Goal: Task Accomplishment & Management: Manage account settings

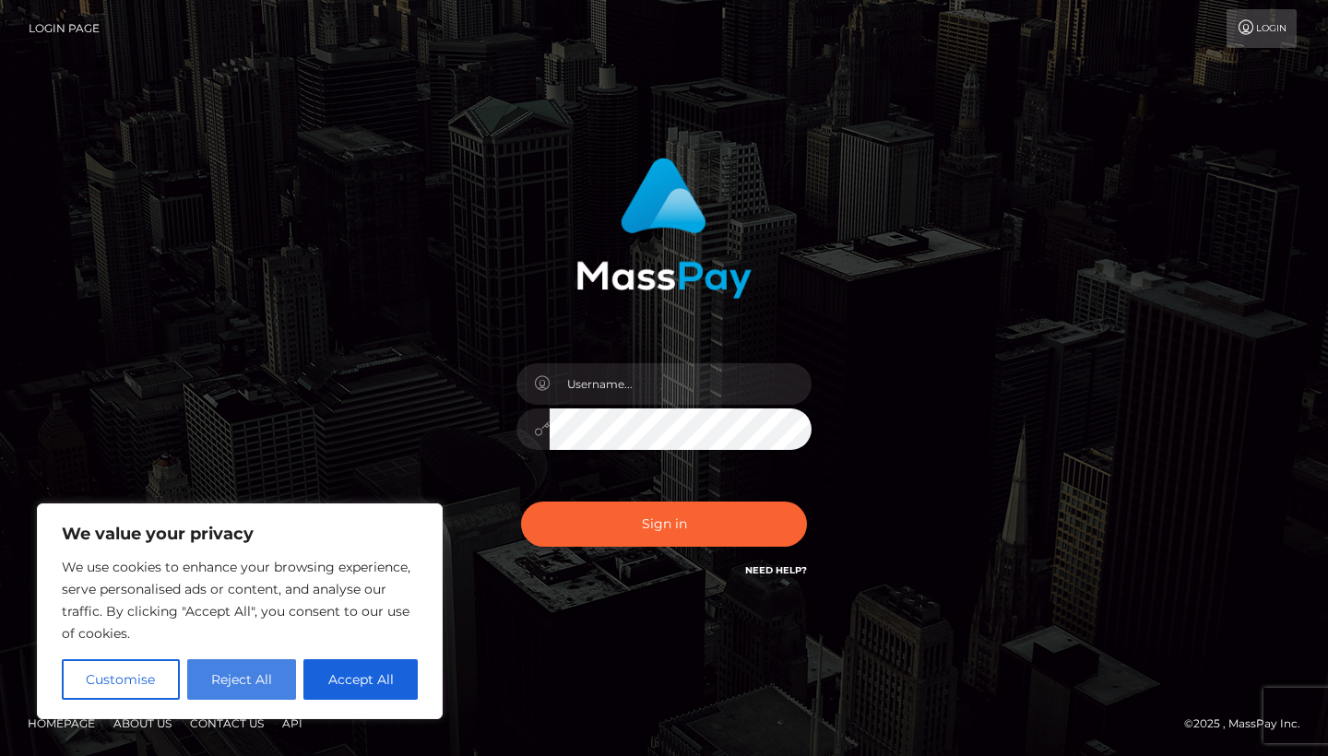
click at [276, 675] on button "Reject All" at bounding box center [242, 679] width 110 height 41
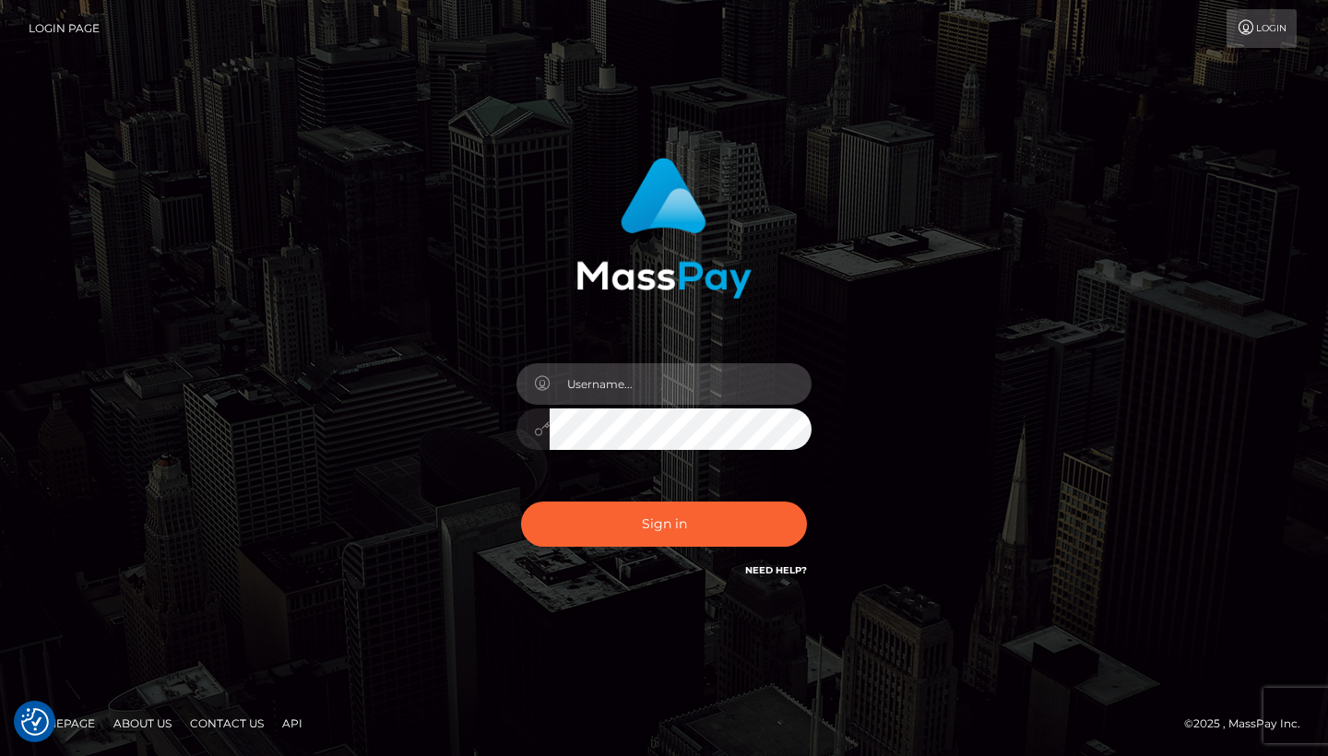
type input "shanna91350@outlook.fr"
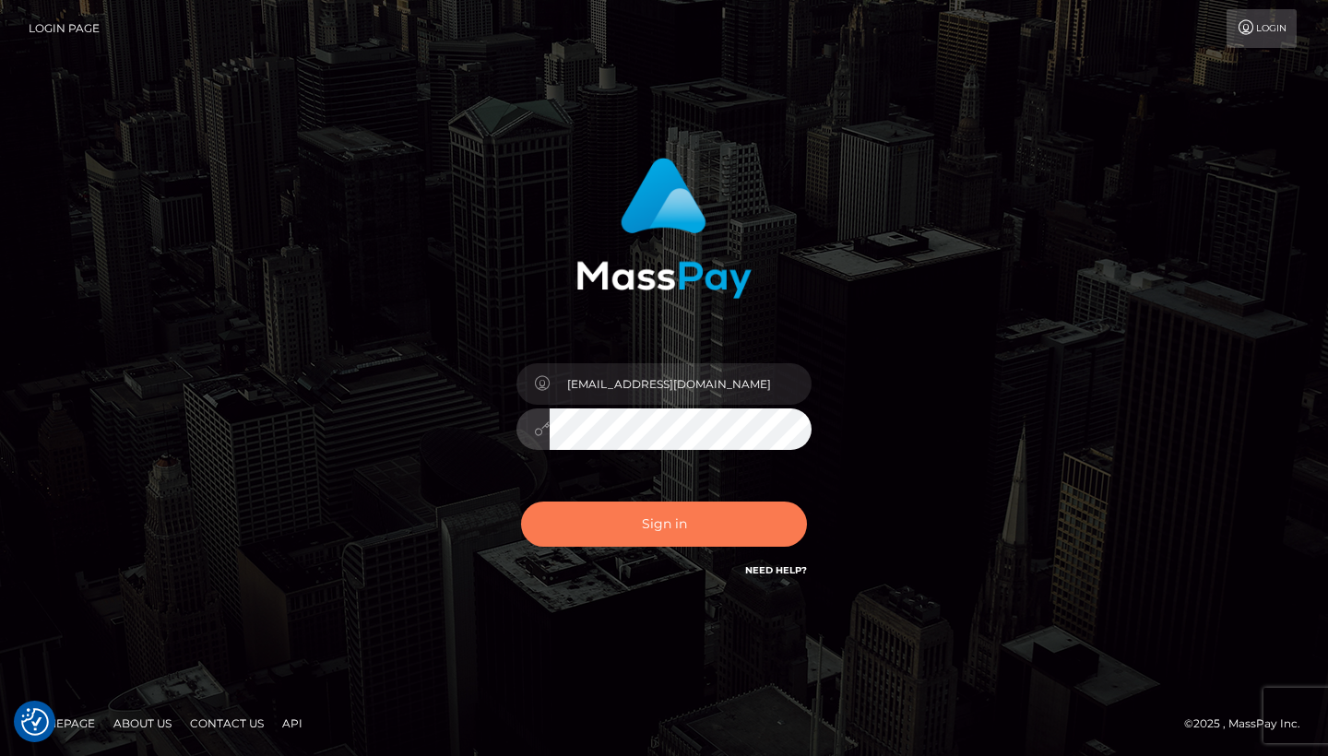
click at [659, 532] on button "Sign in" at bounding box center [664, 524] width 286 height 45
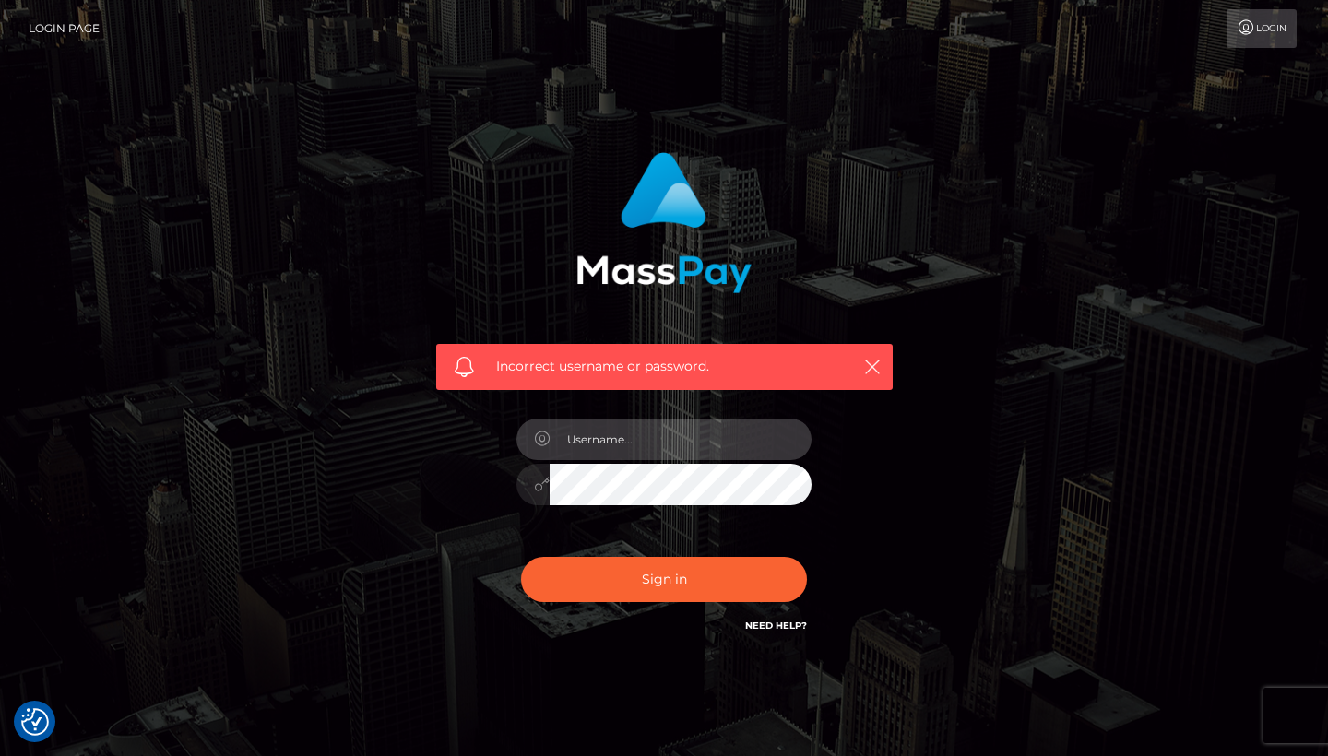
type input "[EMAIL_ADDRESS][DOMAIN_NAME]"
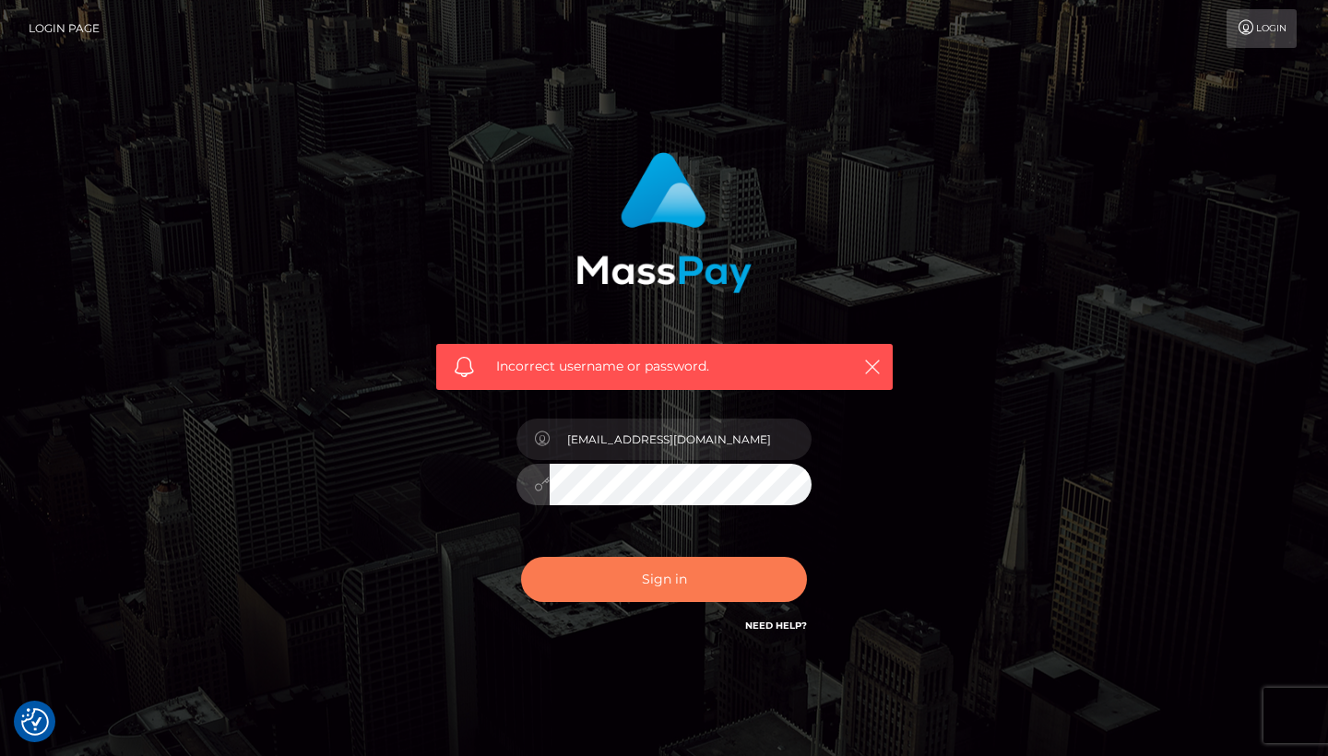
click at [659, 579] on button "Sign in" at bounding box center [664, 579] width 286 height 45
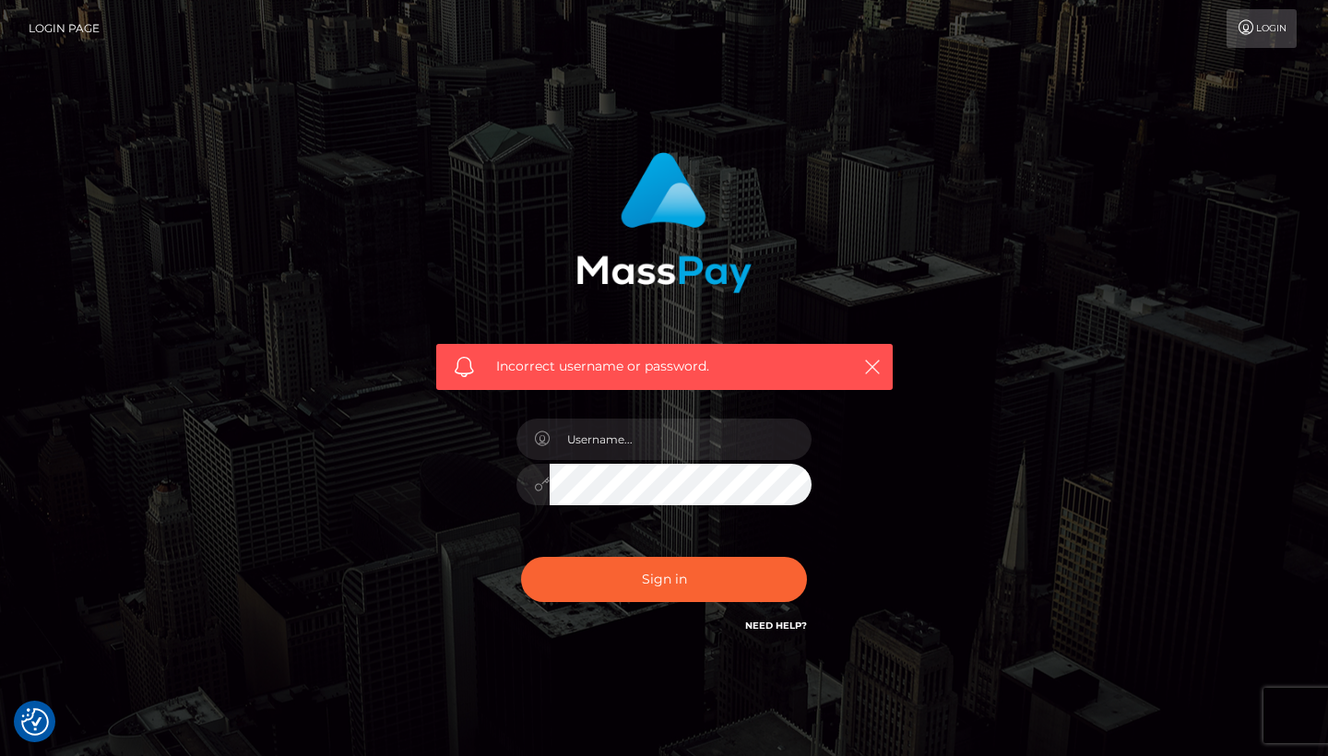
click at [1182, 391] on div "Incorrect username or password." at bounding box center [663, 403] width 1051 height 530
click at [876, 372] on icon "button" at bounding box center [872, 367] width 18 height 18
click at [1258, 47] on link "Login" at bounding box center [1261, 28] width 70 height 39
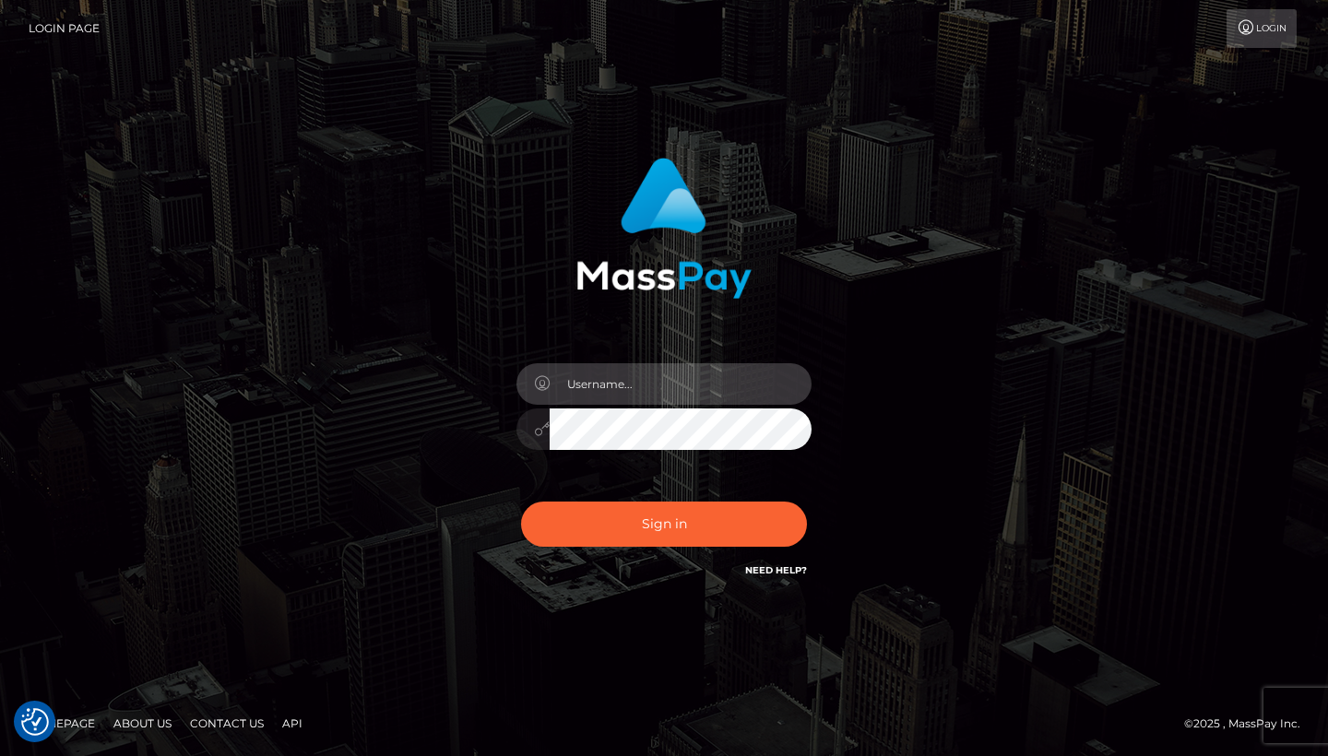
type input "shanna91350@outlook.fr"
click at [685, 548] on div "Sign in Need Help?" at bounding box center [664, 532] width 323 height 82
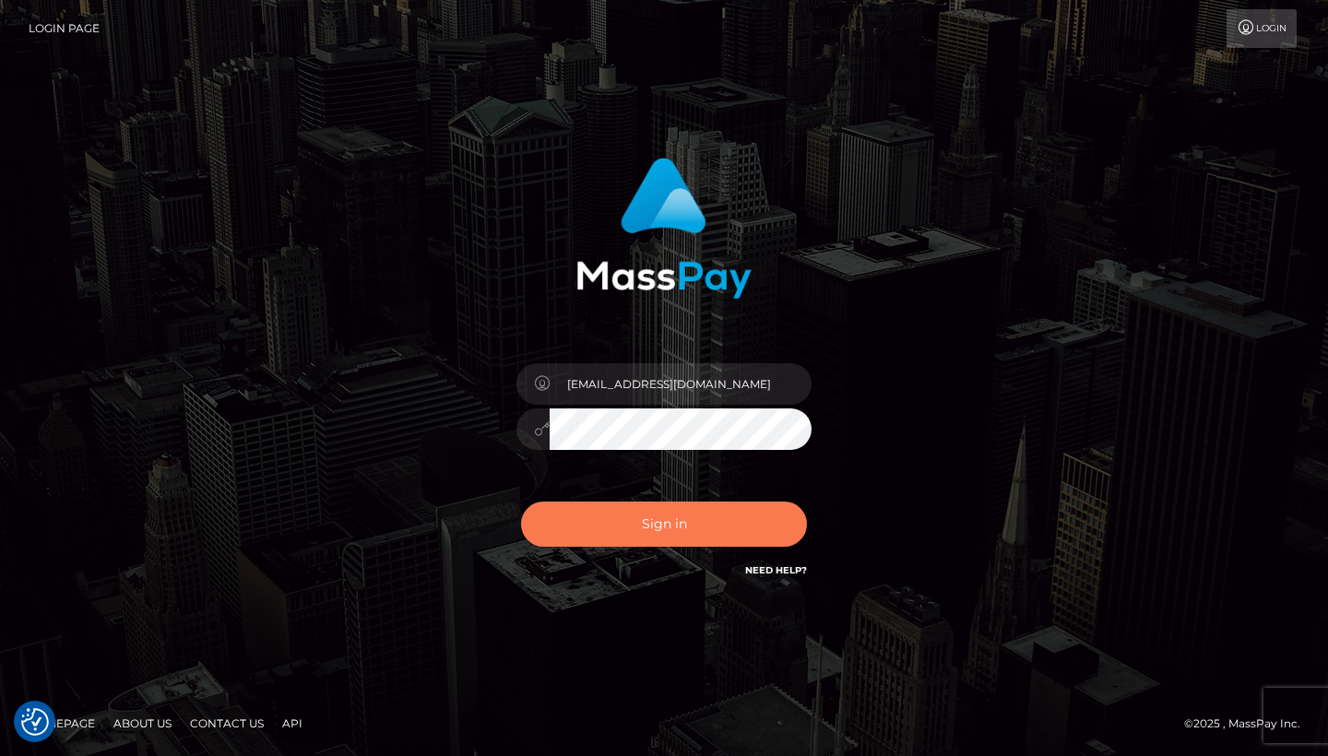
click at [671, 528] on button "Sign in" at bounding box center [664, 524] width 286 height 45
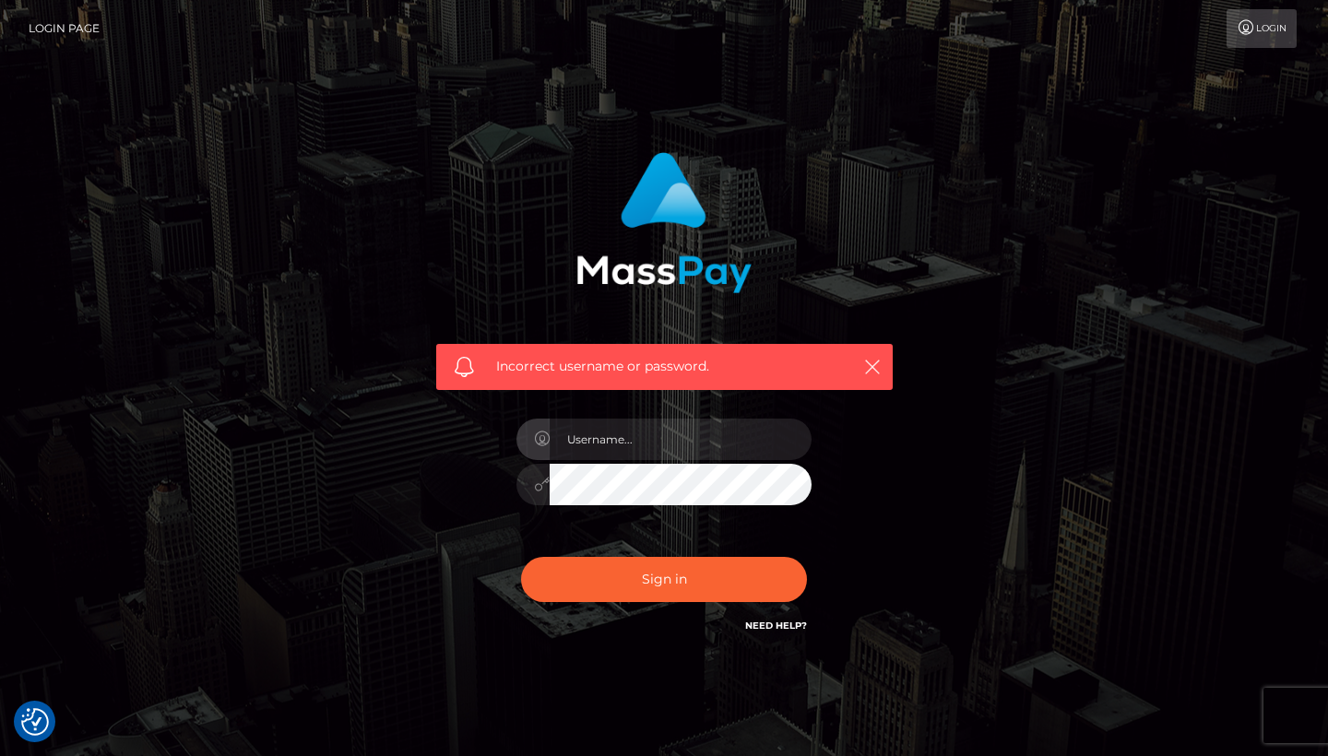
click at [1129, 409] on div "Incorrect username or password." at bounding box center [663, 403] width 1051 height 530
click at [1129, 407] on div "Incorrect username or password." at bounding box center [663, 403] width 1051 height 530
